Goal: Find specific page/section: Locate a particular part of the current website

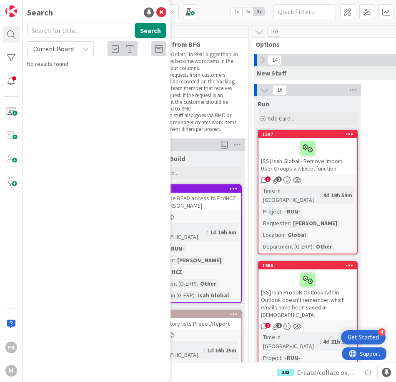
click at [66, 53] on span "Current Board" at bounding box center [53, 49] width 43 height 12
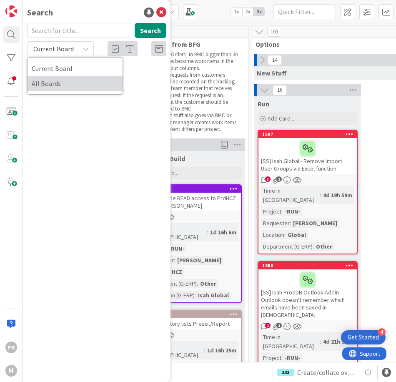
click at [66, 79] on span "All Boards" at bounding box center [75, 83] width 87 height 13
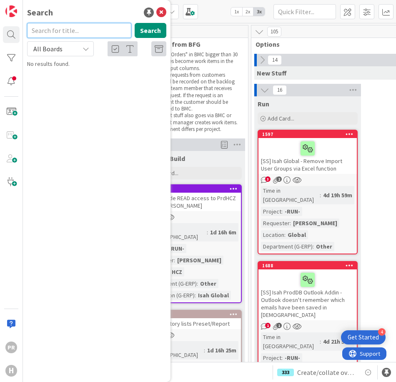
click at [87, 30] on input "text" at bounding box center [79, 30] width 104 height 15
type input "1600"
click at [143, 29] on button "Search" at bounding box center [151, 30] width 32 height 15
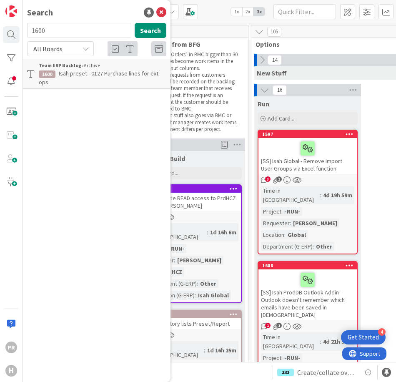
click at [94, 75] on span "Isah preset - 0127 Purchase lines for ext. ops." at bounding box center [99, 78] width 121 height 16
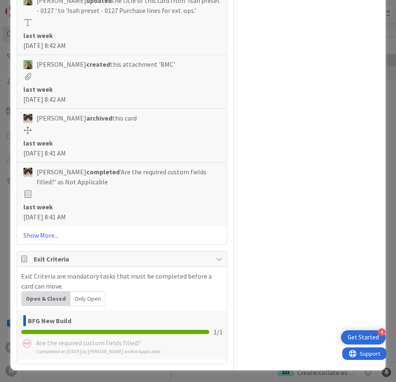
scroll to position [650, 0]
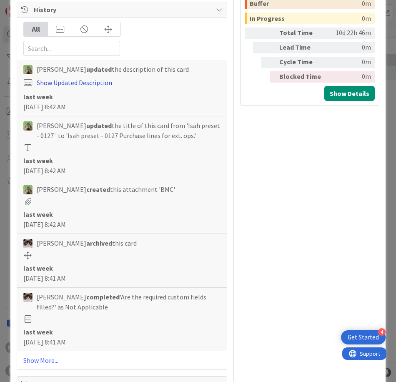
click at [101, 82] on link "Show Updated Description" at bounding box center [74, 82] width 75 height 8
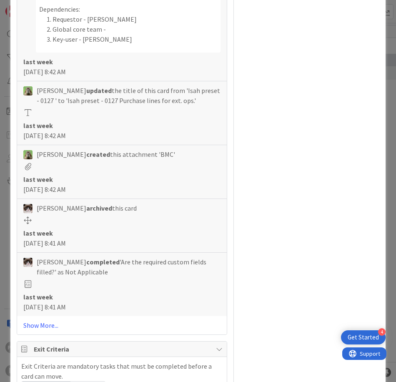
scroll to position [948, 0]
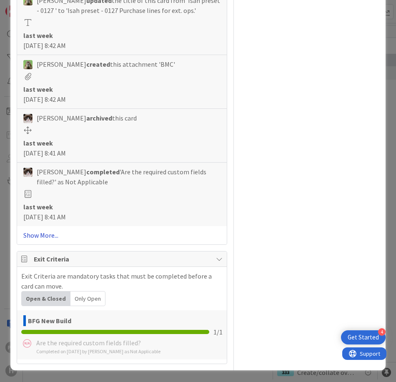
click at [54, 237] on link "Show More..." at bounding box center [121, 235] width 197 height 10
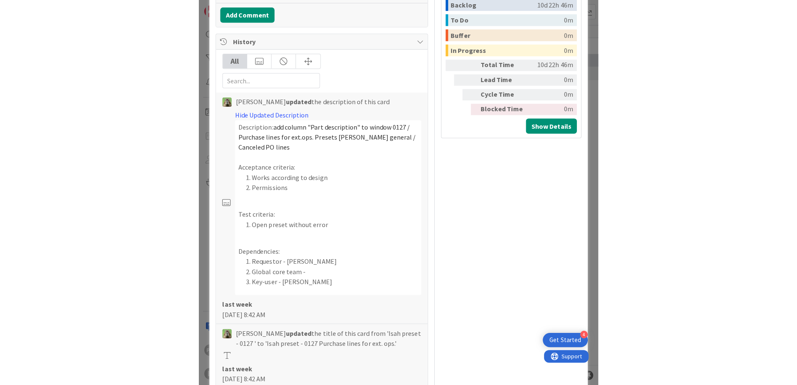
scroll to position [615, 0]
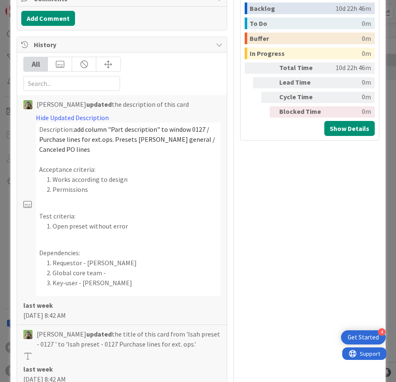
type textarea "x"
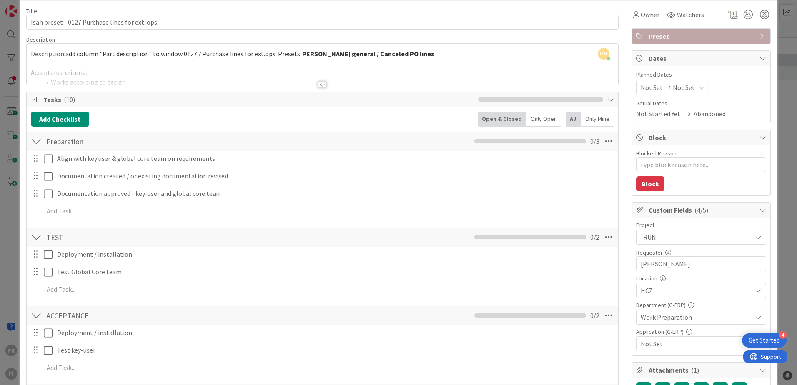
scroll to position [0, 0]
